Goal: Communication & Community: Answer question/provide support

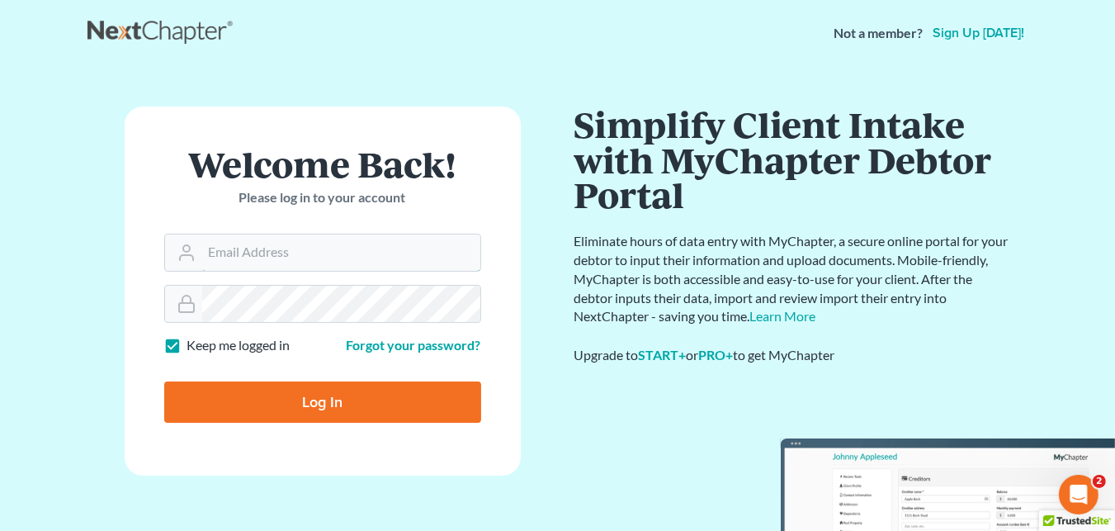
type input "[EMAIL_ADDRESS][DOMAIN_NAME]"
click at [370, 394] on input "Log In" at bounding box center [322, 401] width 317 height 41
type input "Thinking..."
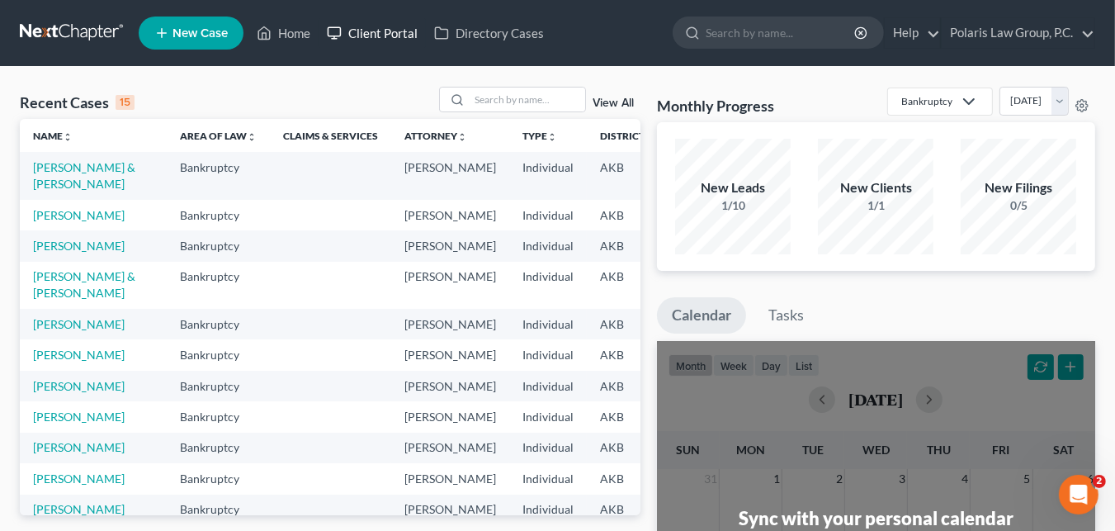
click at [366, 42] on link "Client Portal" at bounding box center [371, 33] width 107 height 30
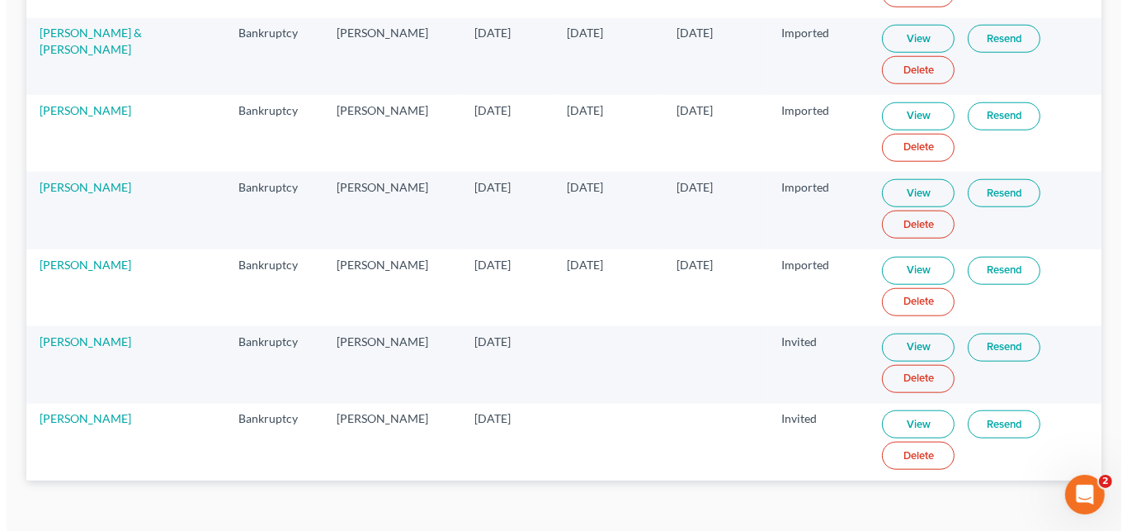
scroll to position [1446, 0]
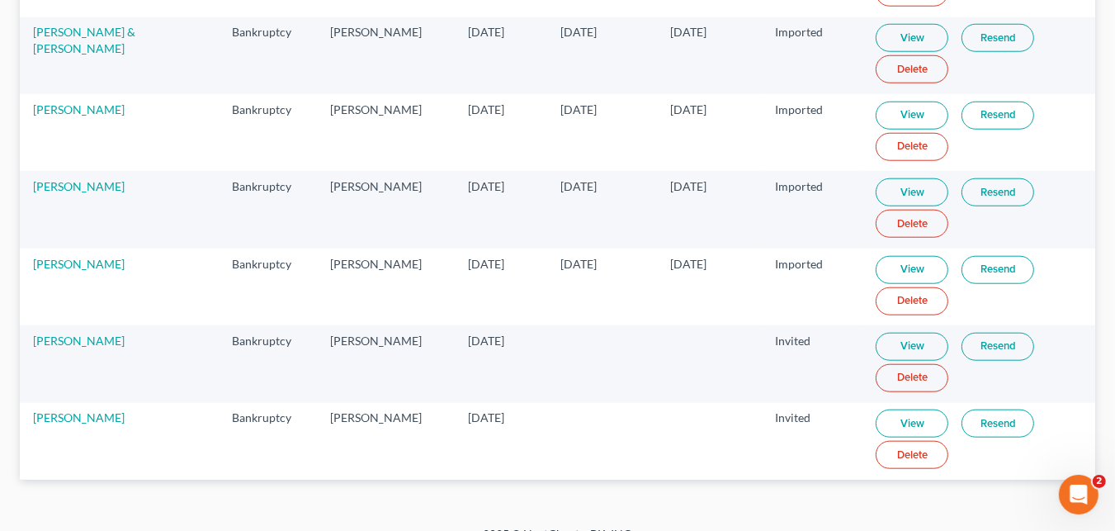
click at [970, 333] on link "Resend" at bounding box center [997, 347] width 73 height 28
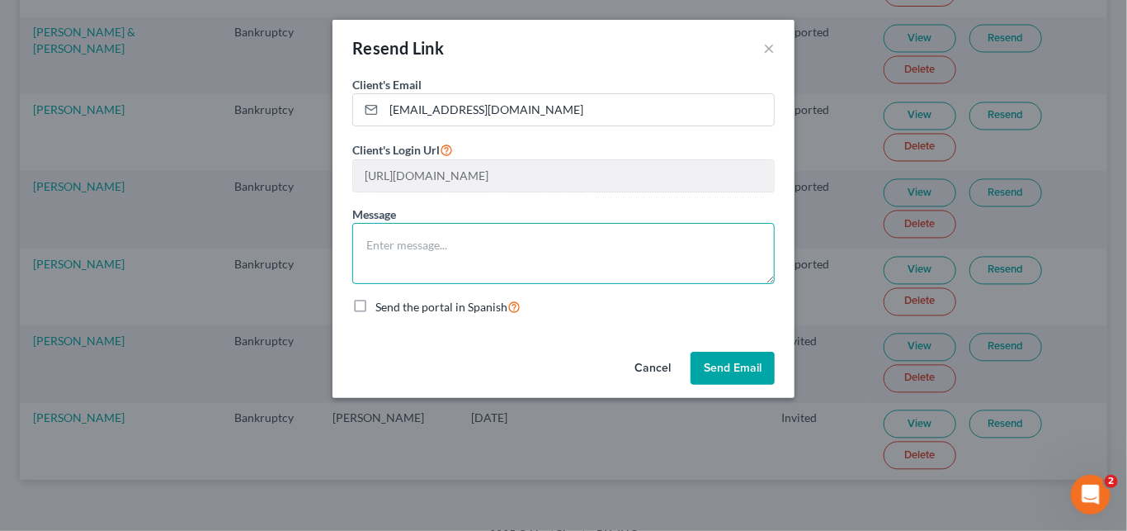
click at [678, 260] on textarea at bounding box center [563, 253] width 422 height 61
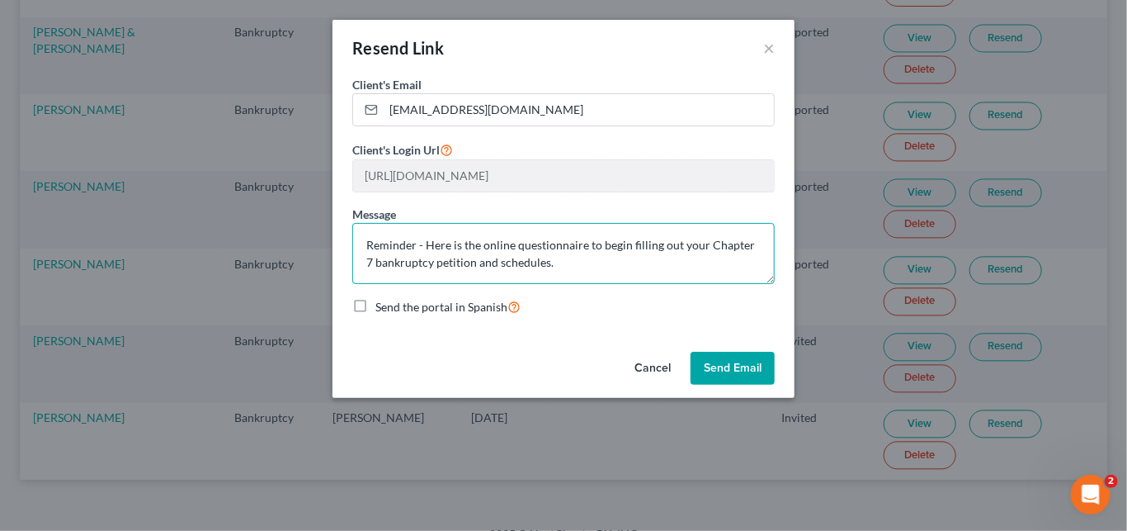
click at [617, 261] on textarea "Reminder - Here is the online questionnaire to begin filling out your Chapter 7…" at bounding box center [563, 253] width 422 height 61
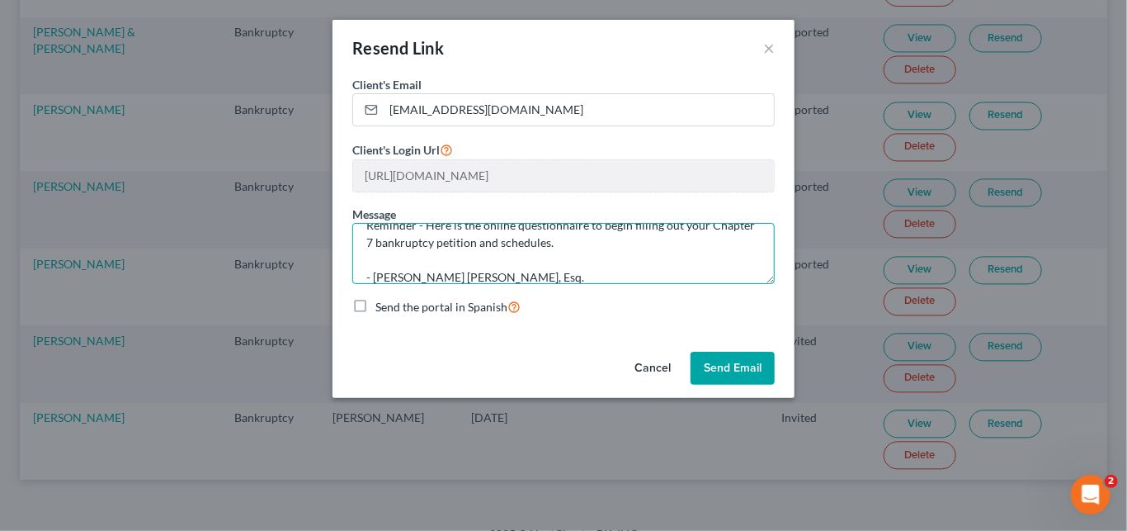
type textarea "Reminder - Here is the online questionnaire to begin filling out your Chapter 7…"
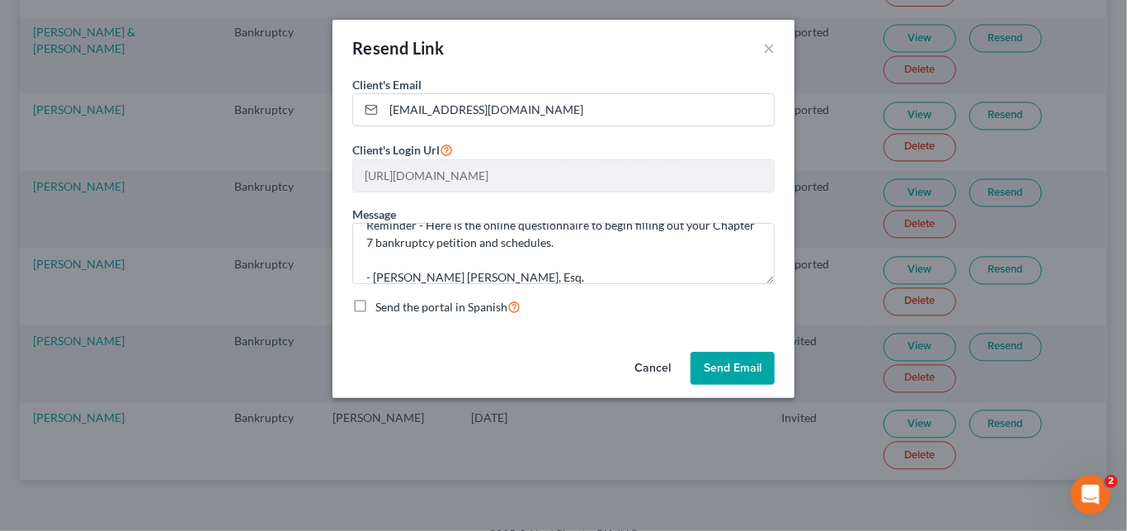
click at [750, 361] on button "Send Email" at bounding box center [733, 367] width 84 height 33
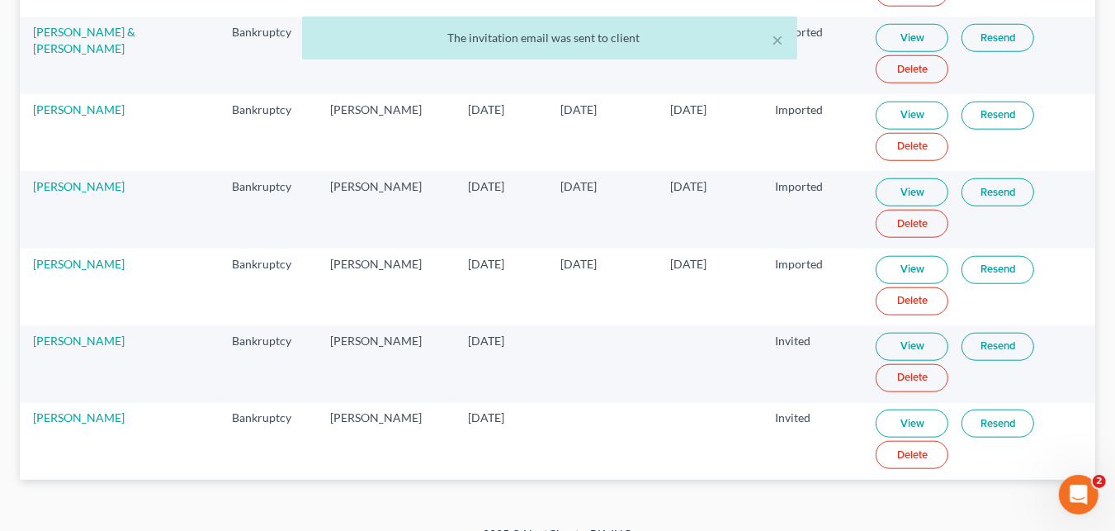
click at [984, 409] on link "Resend" at bounding box center [997, 423] width 73 height 28
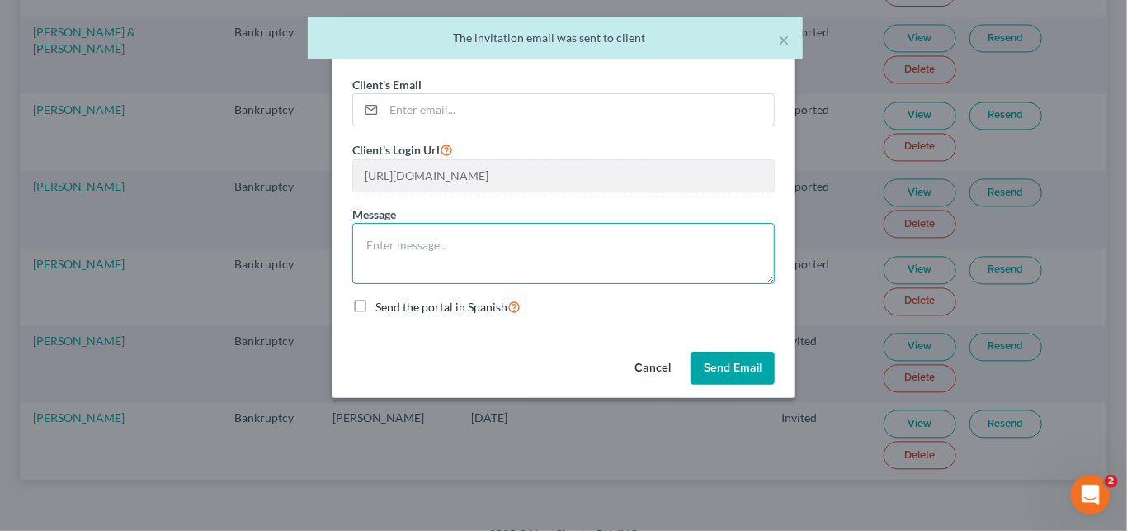
click at [627, 262] on textarea at bounding box center [563, 253] width 422 height 61
paste textarea "Reminder - Here is the online questionnaire to begin filling out your Chapter 7…"
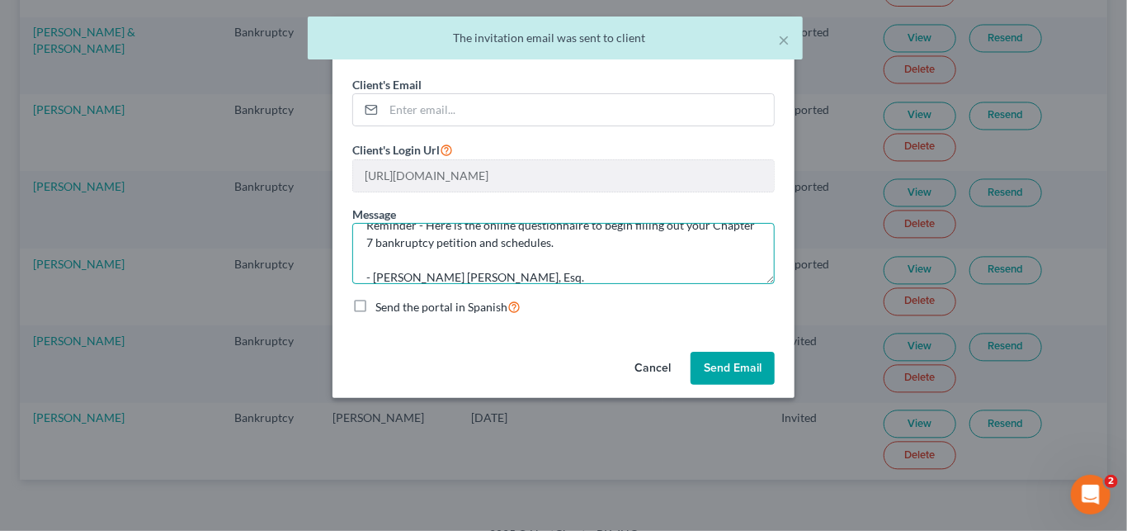
type textarea "Reminder - Here is the online questionnaire to begin filling out your Chapter 7…"
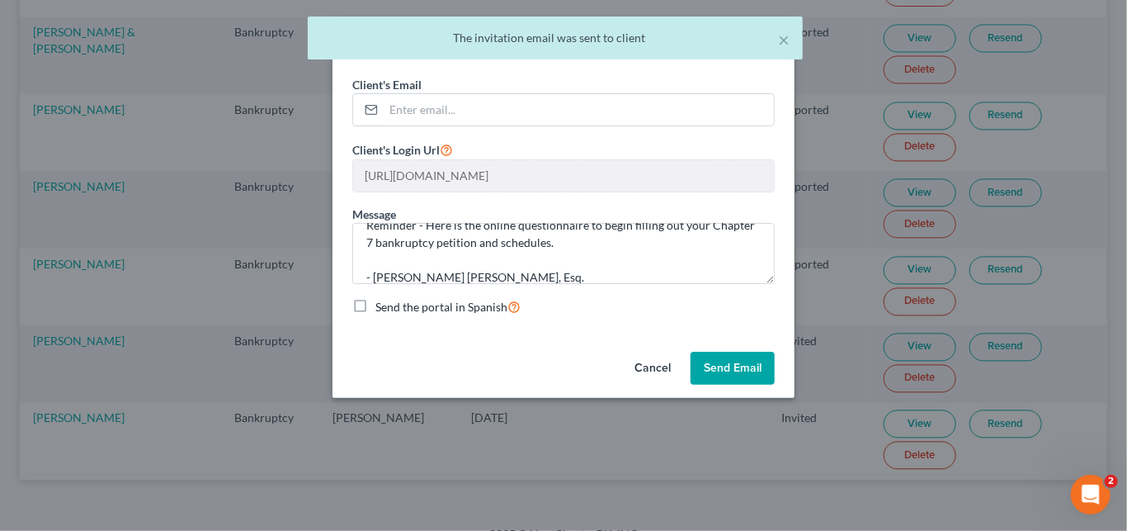
click at [646, 366] on button "Cancel" at bounding box center [652, 367] width 63 height 33
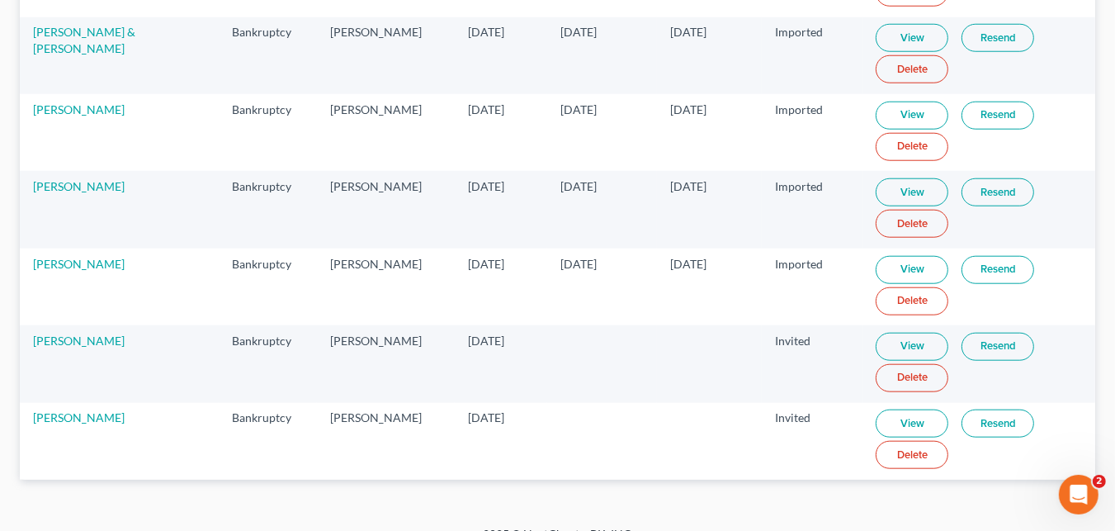
click at [961, 333] on link "Resend" at bounding box center [997, 347] width 73 height 28
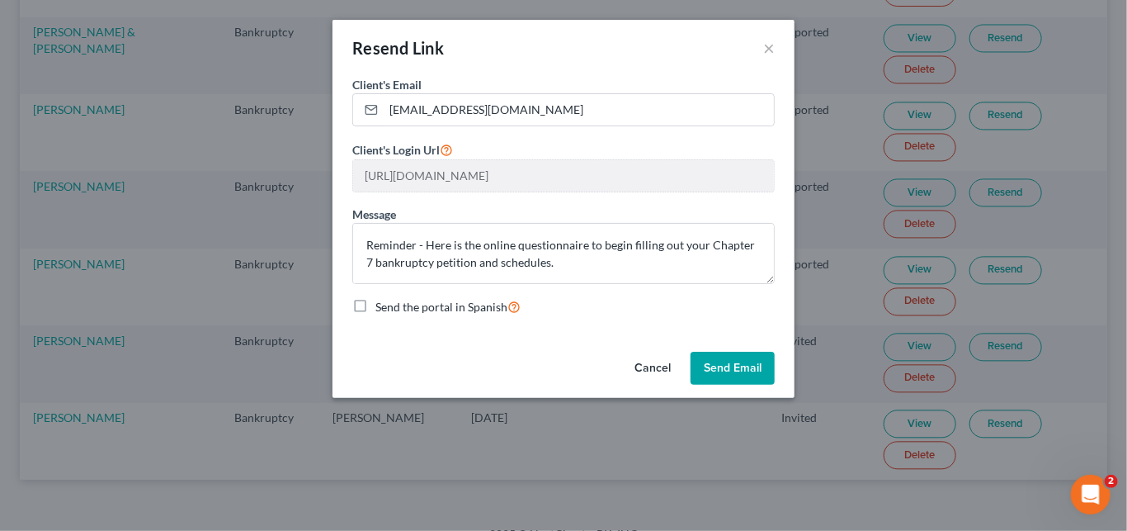
click at [647, 371] on button "Cancel" at bounding box center [652, 367] width 63 height 33
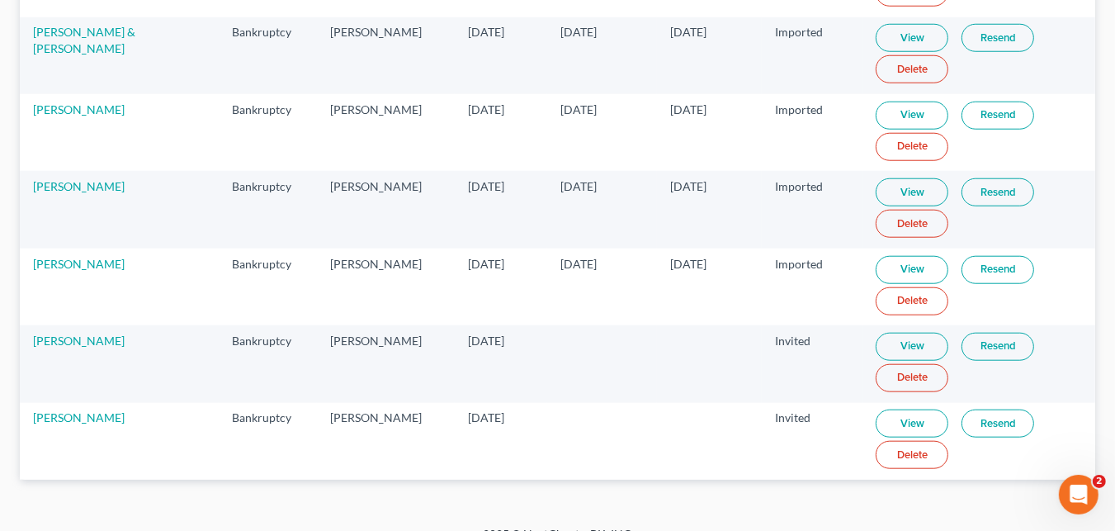
click at [975, 403] on td "View Resend Delete" at bounding box center [978, 441] width 233 height 77
click at [983, 409] on link "Resend" at bounding box center [997, 423] width 73 height 28
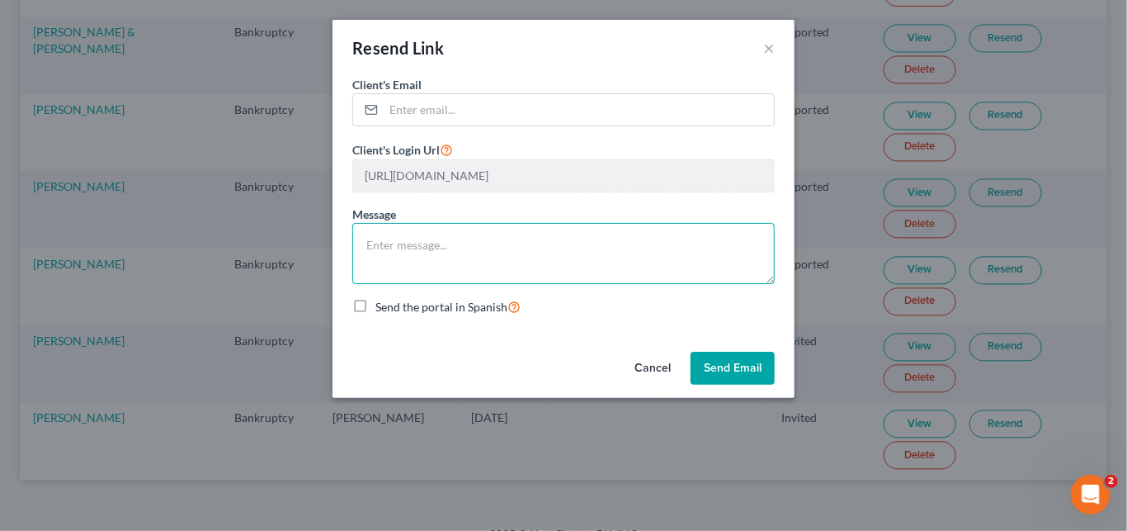
click at [529, 241] on textarea at bounding box center [563, 253] width 422 height 61
paste textarea "Reminder - Here is the online questionnaire to begin filling out your Chapter 7…"
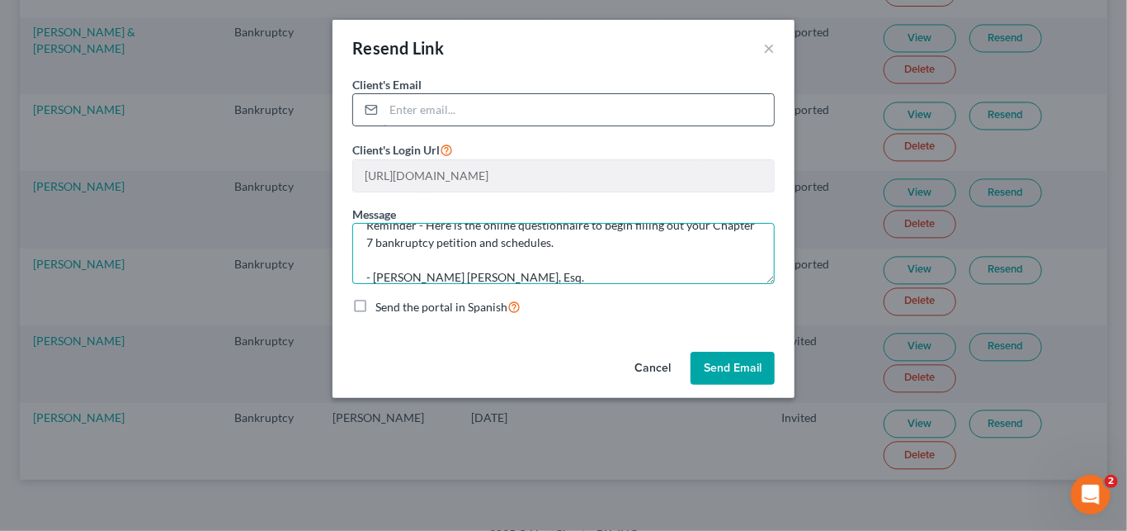
type textarea "Reminder - Here is the online questionnaire to begin filling out your Chapter 7…"
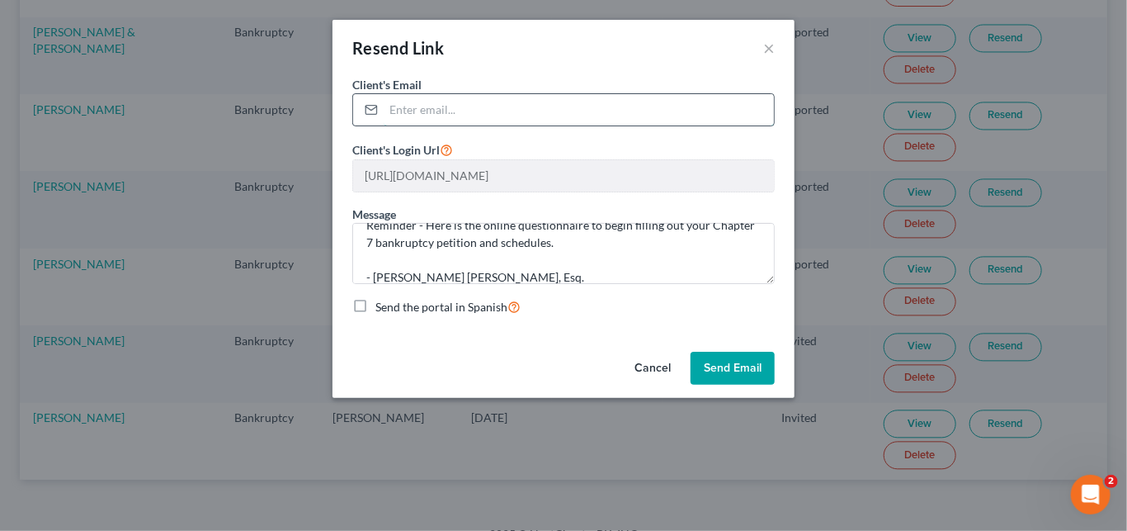
click at [468, 112] on input "email" at bounding box center [579, 109] width 390 height 31
click at [530, 113] on input "email" at bounding box center [579, 109] width 390 height 31
paste input "vanessashyan@gmail.com"
type input "vanessashyan@gmail.com"
click at [737, 368] on button "Send Email" at bounding box center [733, 367] width 84 height 33
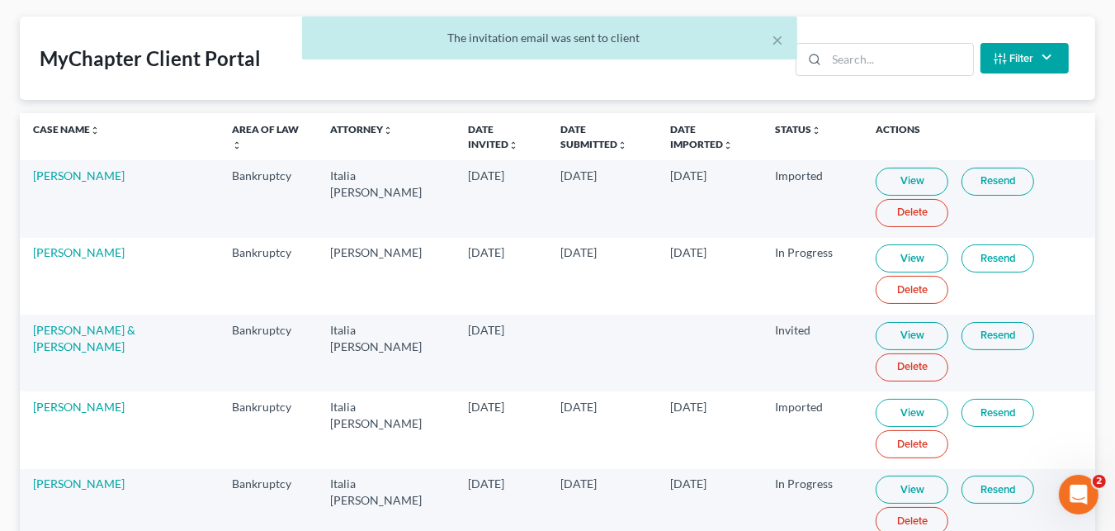
scroll to position [0, 0]
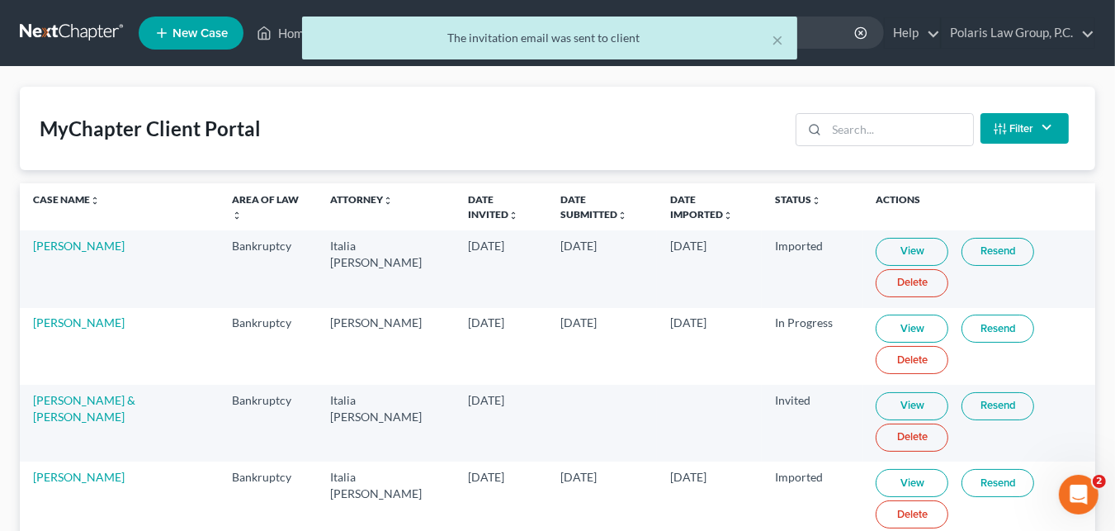
click at [276, 38] on div "× The invitation email was sent to client" at bounding box center [549, 42] width 1115 height 51
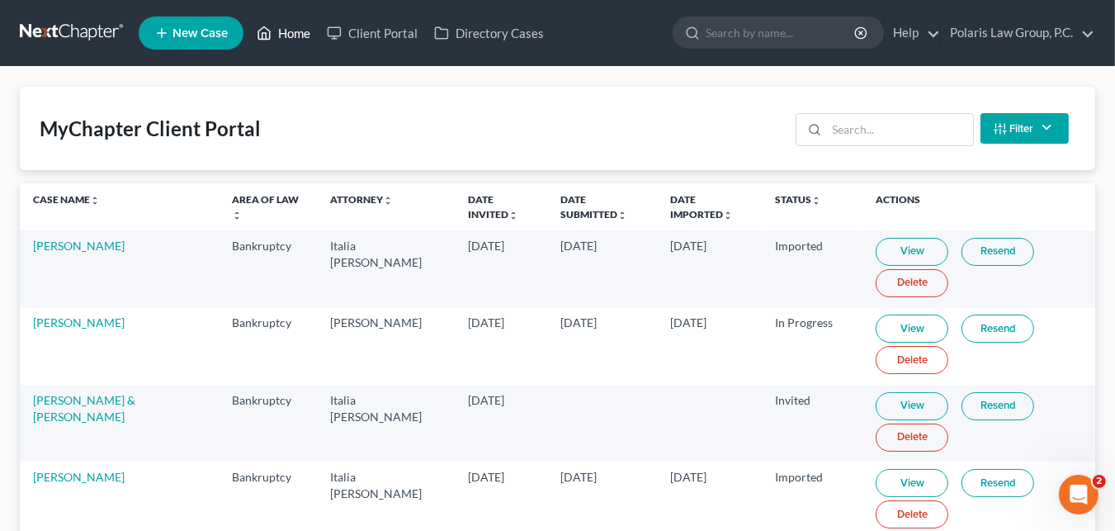
click at [276, 26] on link "Home" at bounding box center [283, 33] width 70 height 30
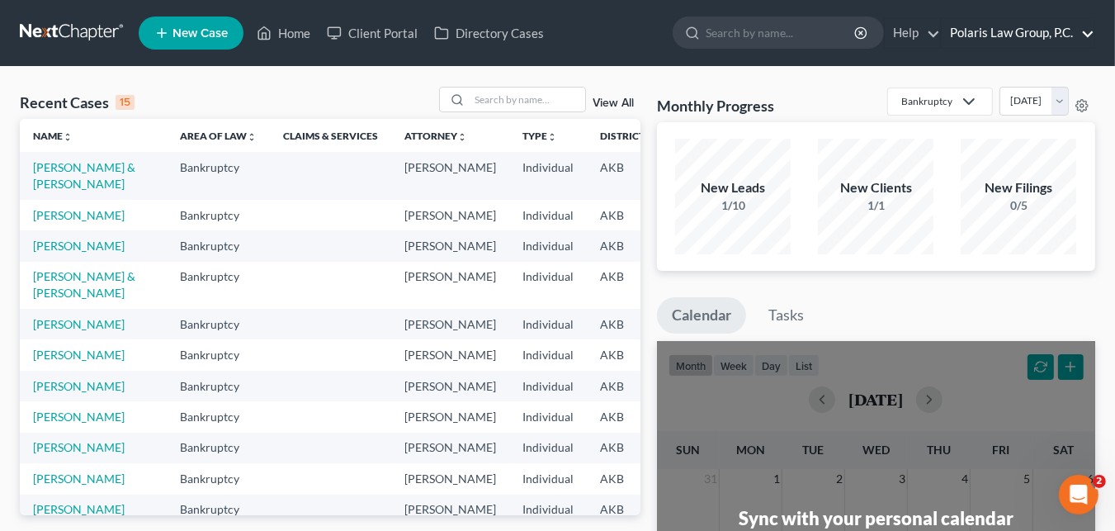
click at [1033, 45] on link "Polaris Law Group, P.C." at bounding box center [1017, 33] width 153 height 30
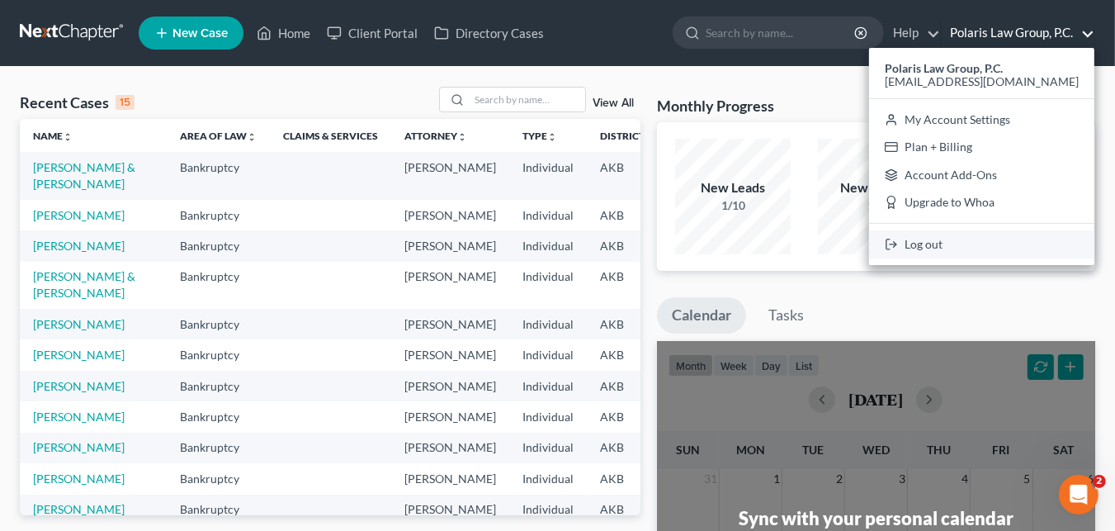
click at [946, 240] on link "Log out" at bounding box center [981, 244] width 225 height 28
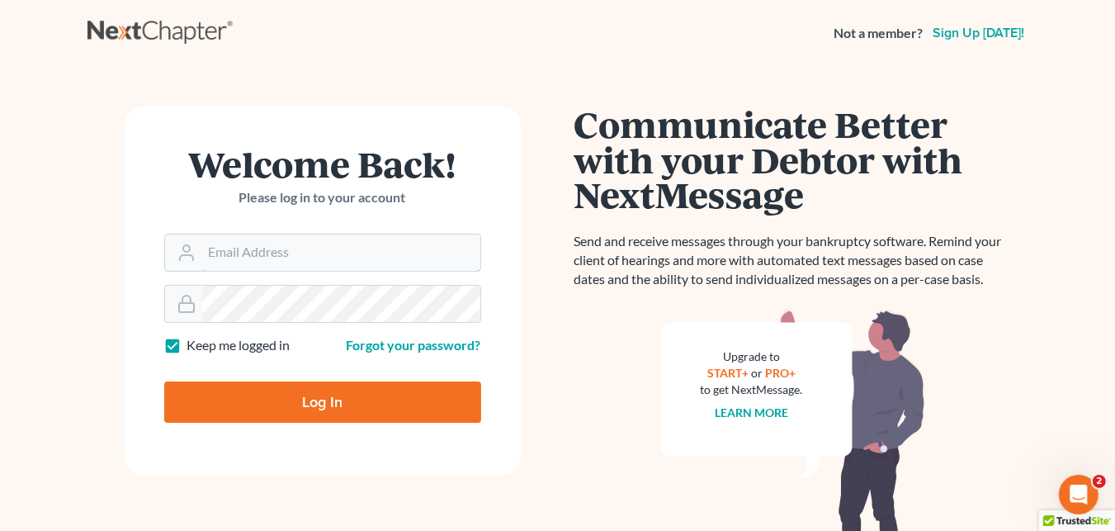
type input "msmith@polarislawgroupak.com"
click at [384, 409] on input "Log In" at bounding box center [322, 401] width 317 height 41
type input "Thinking..."
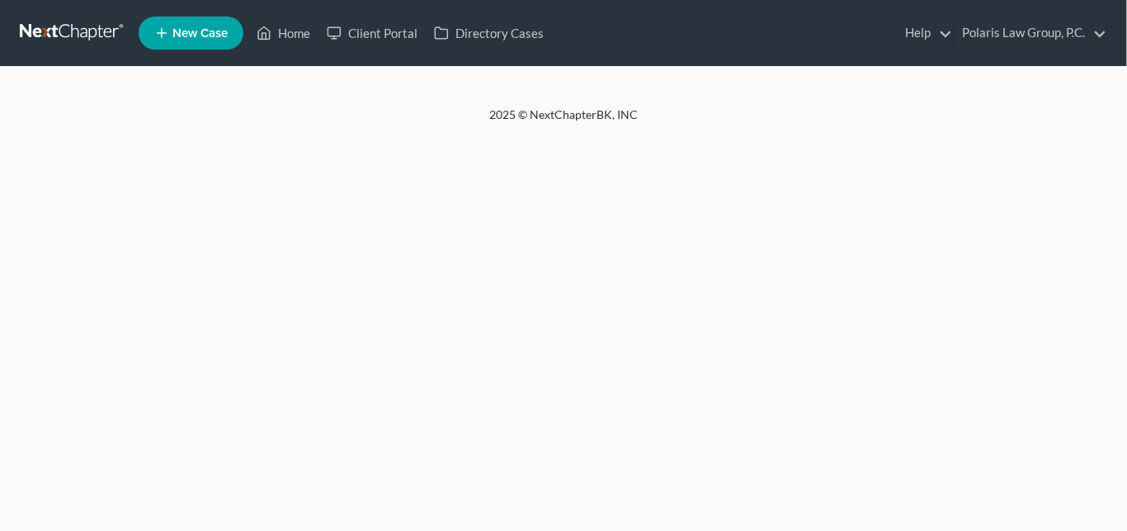
click at [486, 114] on div "2025 © NextChapterBK, INC" at bounding box center [563, 121] width 941 height 30
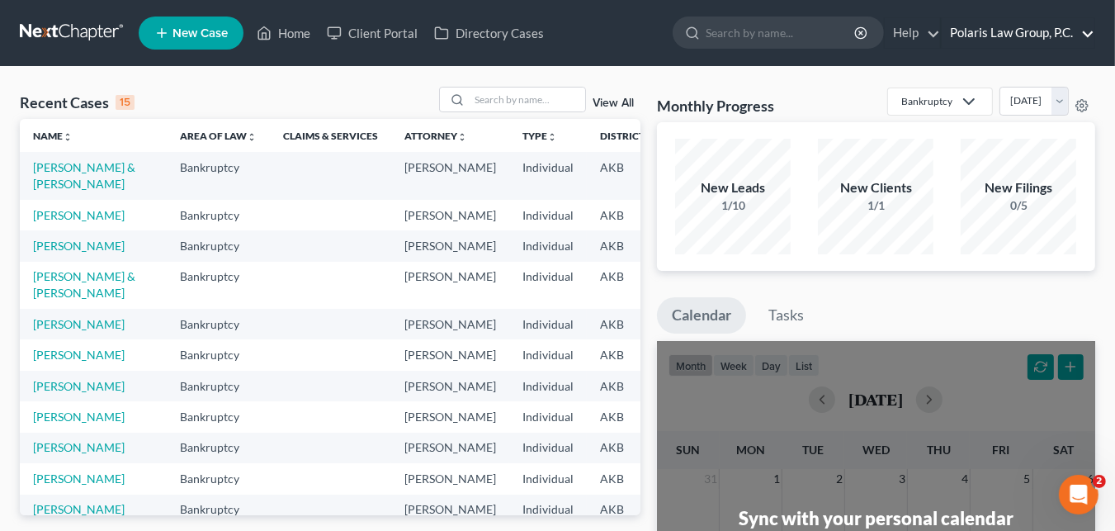
click at [985, 44] on link "Polaris Law Group, P.C." at bounding box center [1017, 33] width 153 height 30
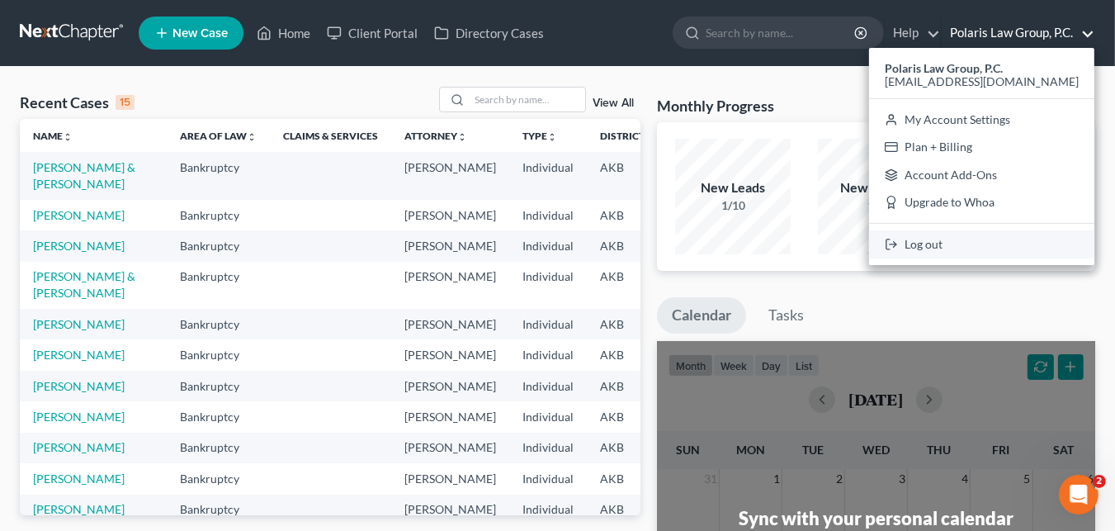
click at [944, 249] on link "Log out" at bounding box center [981, 244] width 225 height 28
